Goal: Task Accomplishment & Management: Complete application form

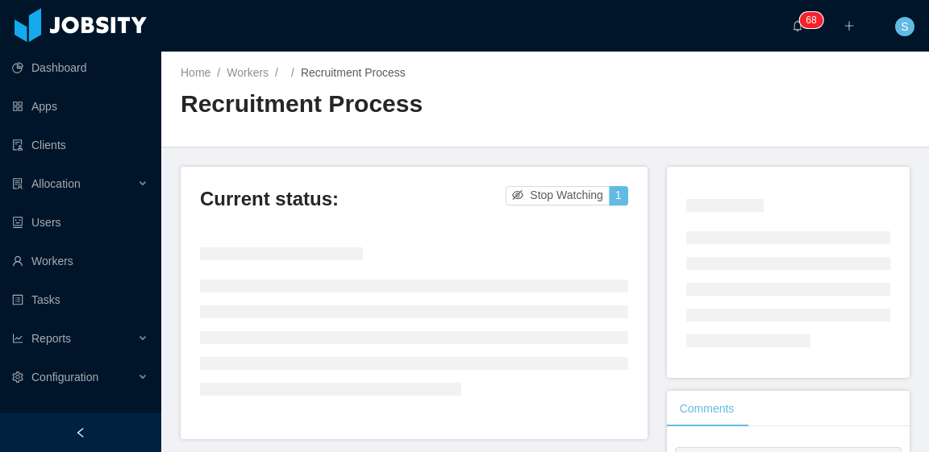
click at [648, 85] on div "Home / Workers / / Recruitment Process / Recruitment Process" at bounding box center [545, 100] width 768 height 96
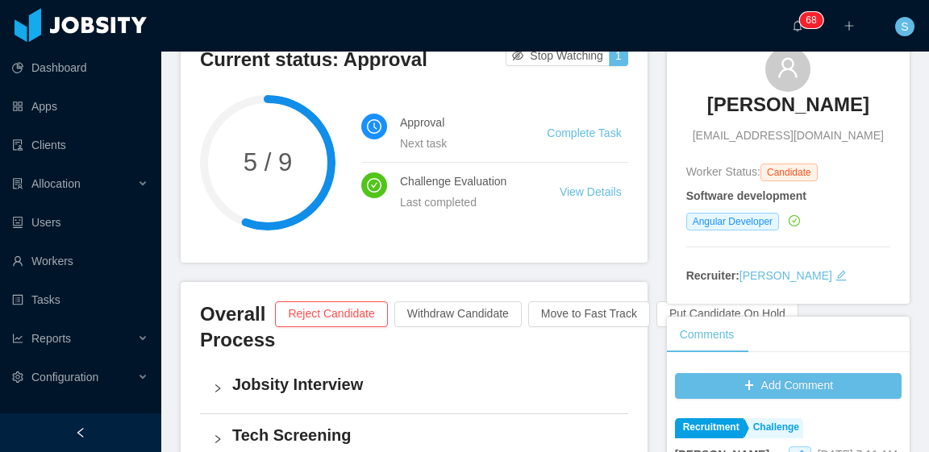
scroll to position [161, 0]
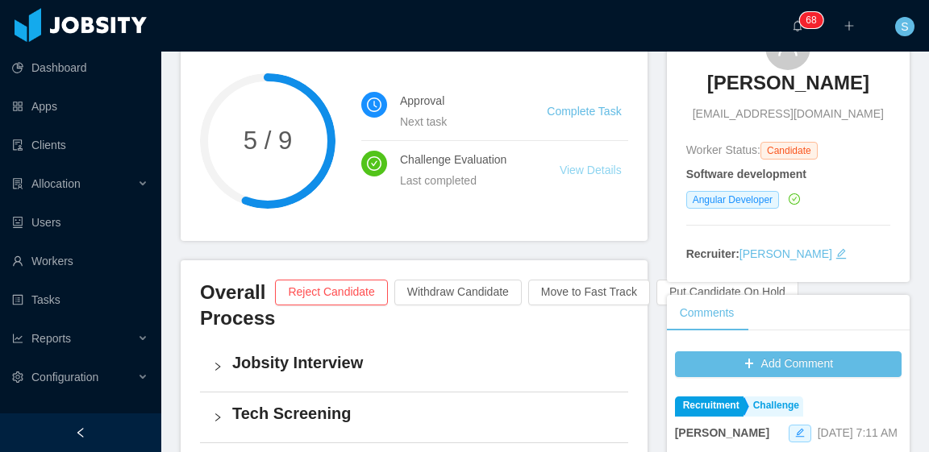
click at [588, 172] on link "View Details" at bounding box center [591, 170] width 62 height 13
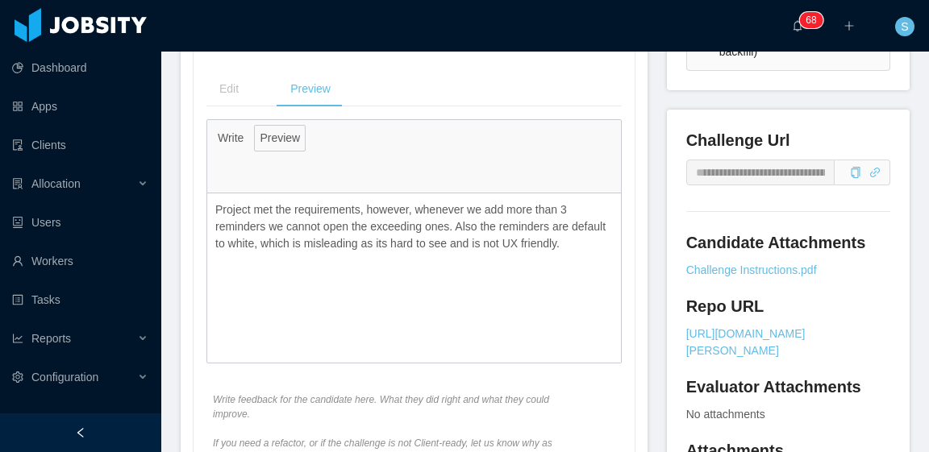
scroll to position [645, 0]
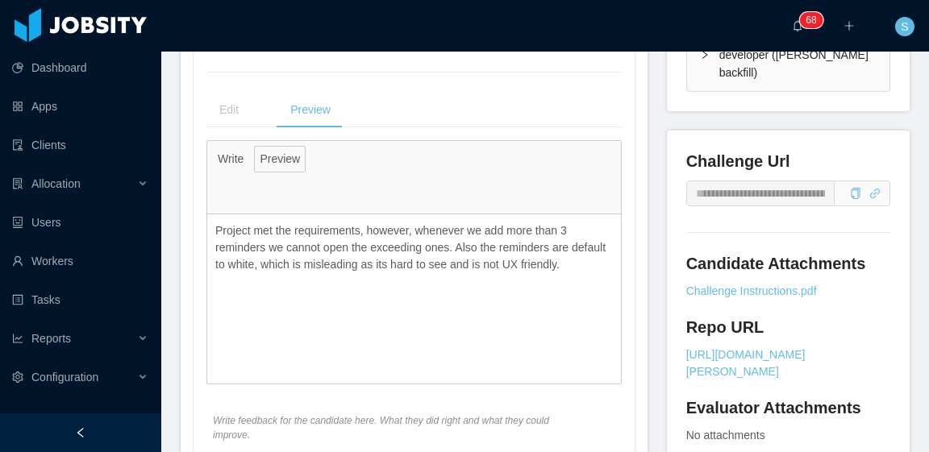
click at [234, 158] on button "Write" at bounding box center [230, 159] width 37 height 27
click at [431, 161] on div "Write Preview" at bounding box center [414, 177] width 414 height 73
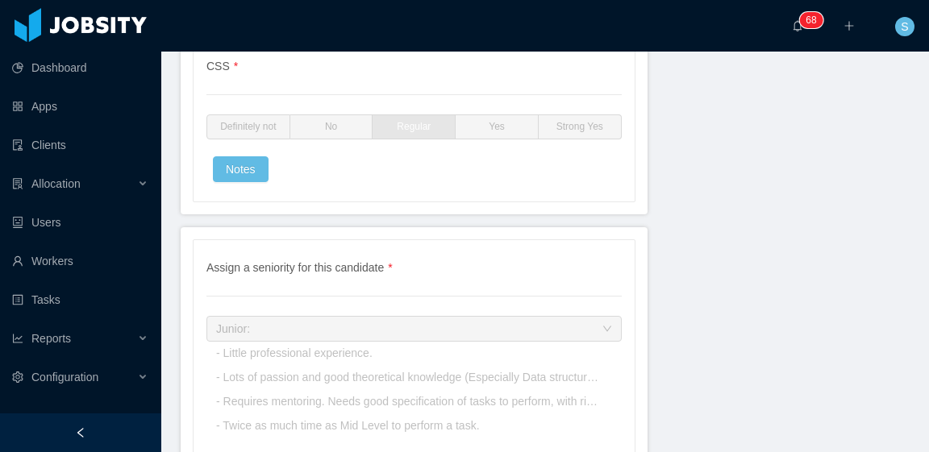
scroll to position [4314, 0]
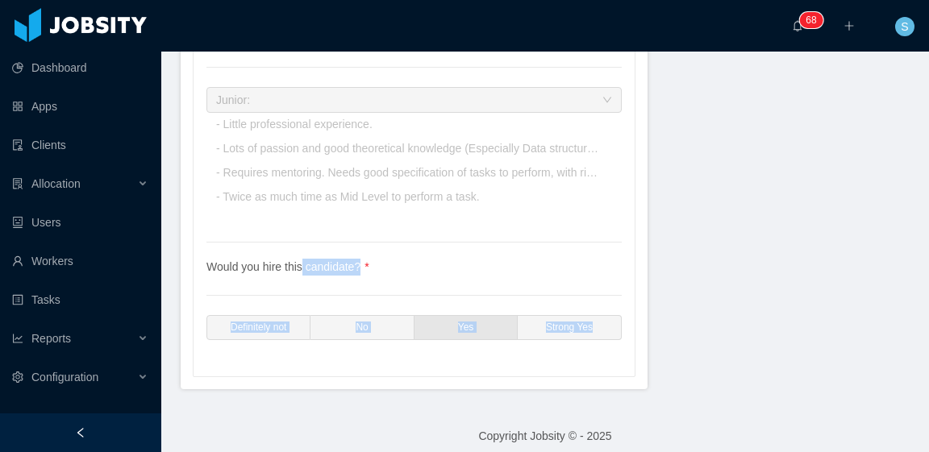
drag, startPoint x: 593, startPoint y: 320, endPoint x: 298, endPoint y: 225, distance: 310.2
click at [298, 226] on div "Assign a seniority for this candidate * Assign a seniority for this candidate J…" at bounding box center [414, 193] width 441 height 365
click at [608, 243] on div "Would you hire this candidate? * Definitely not No Yes Strong Yes" at bounding box center [413, 300] width 415 height 115
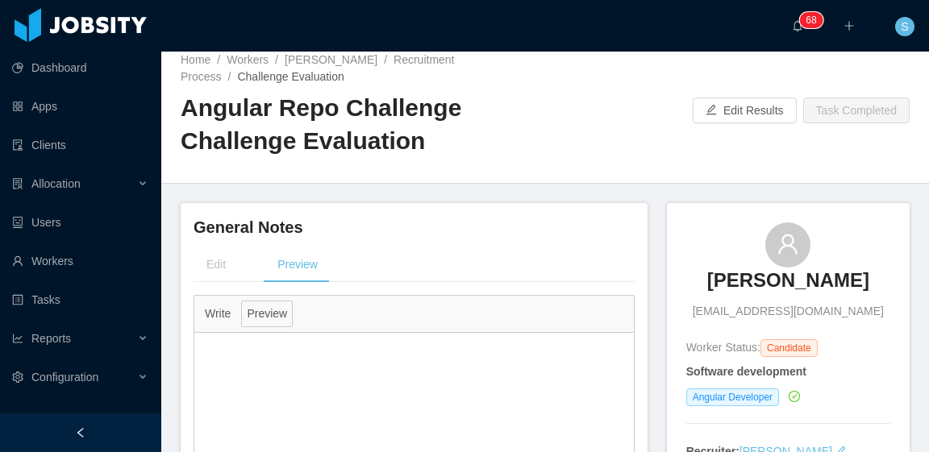
scroll to position [0, 0]
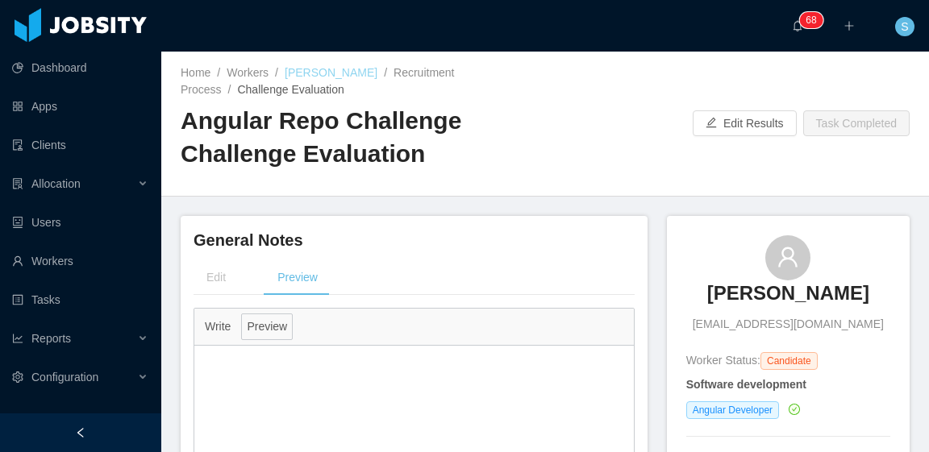
click at [327, 69] on link "[PERSON_NAME]" at bounding box center [331, 72] width 93 height 13
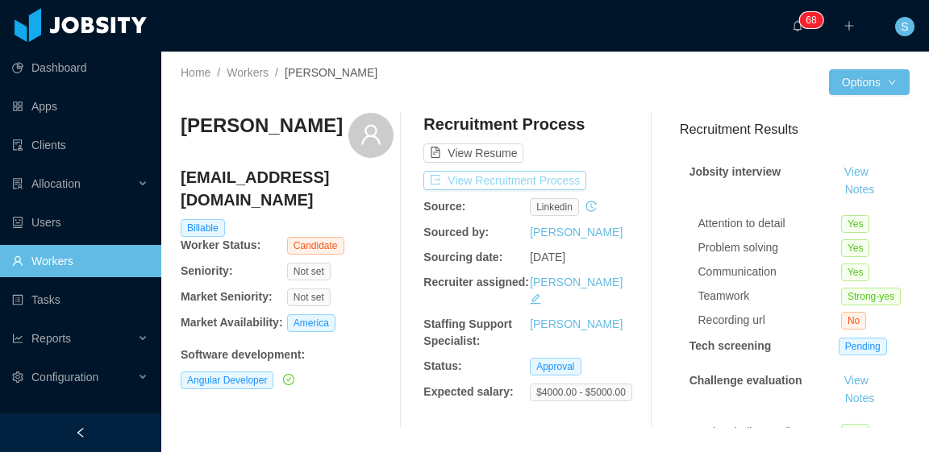
click at [551, 181] on button "View Recruitment Process" at bounding box center [504, 180] width 163 height 19
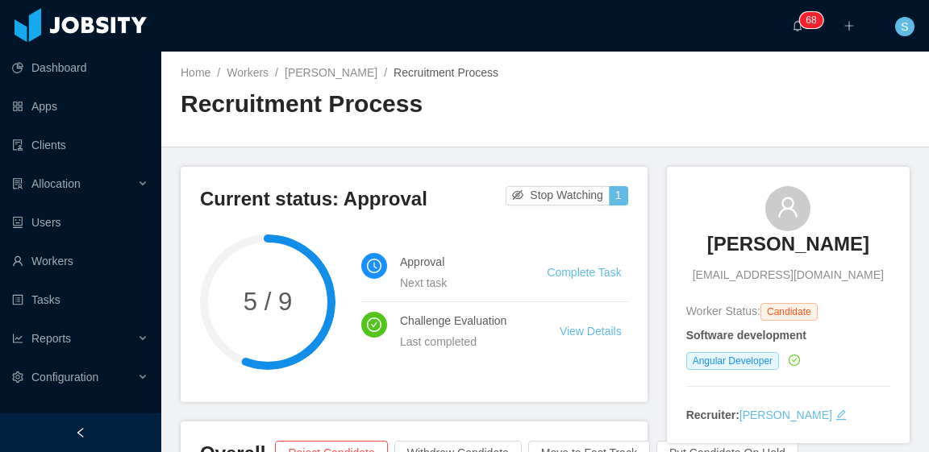
click at [512, 114] on h2 "Recruitment Process" at bounding box center [363, 104] width 365 height 33
